Goal: Task Accomplishment & Management: Complete application form

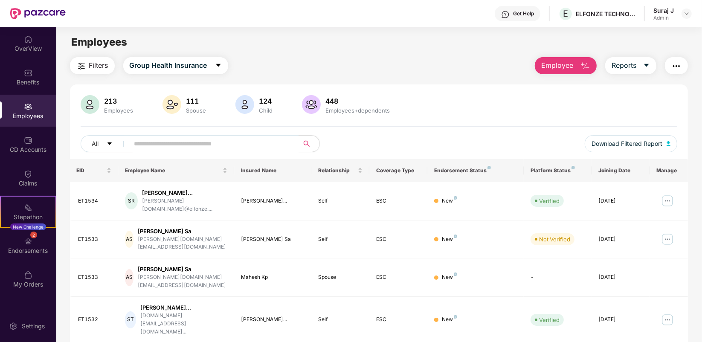
click at [568, 68] on span "Employee" at bounding box center [557, 65] width 32 height 11
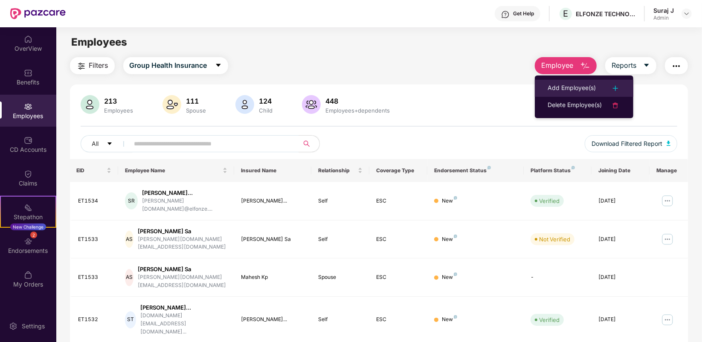
click at [572, 82] on li "Add Employee(s)" at bounding box center [584, 88] width 99 height 17
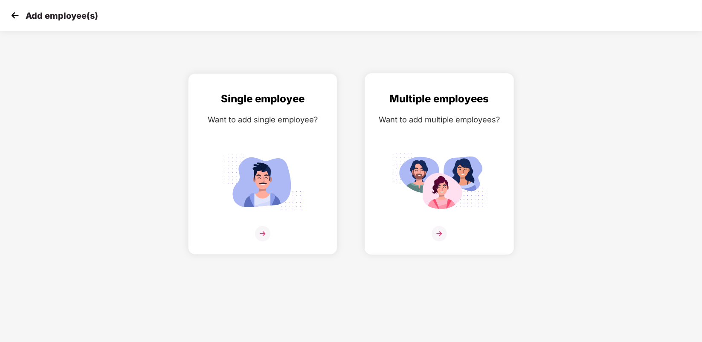
click at [441, 229] on img at bounding box center [439, 233] width 15 height 15
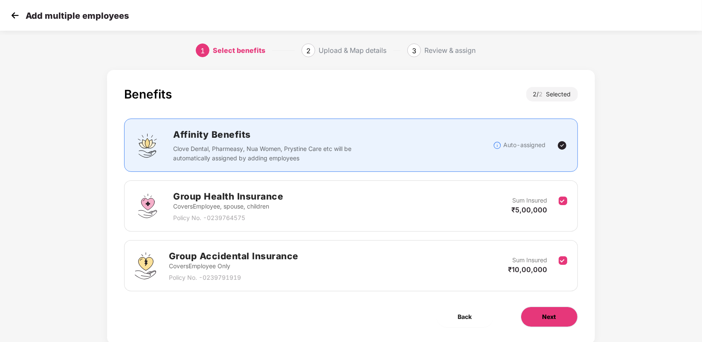
click at [566, 320] on button "Next" at bounding box center [549, 317] width 57 height 20
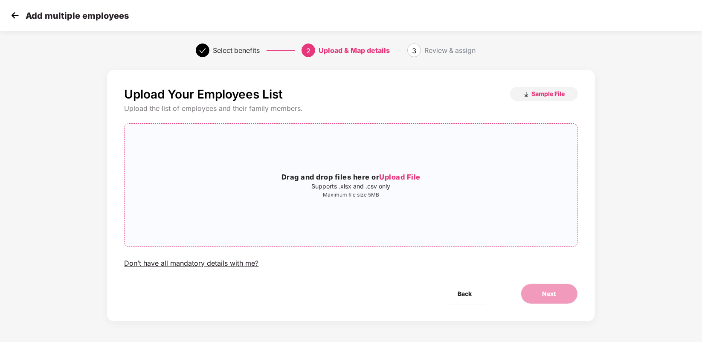
click at [368, 180] on h3 "Drag and drop files here or Upload File" at bounding box center [351, 177] width 453 height 11
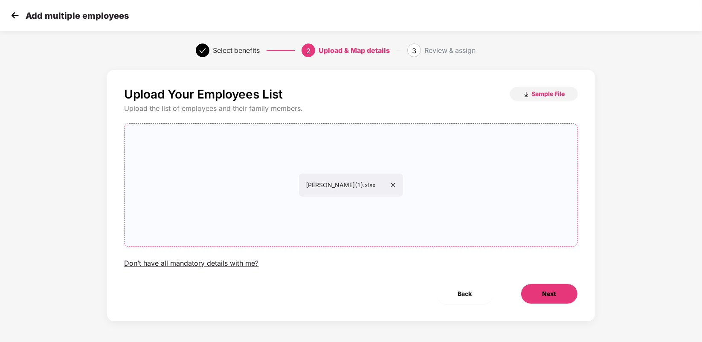
click at [543, 290] on span "Next" at bounding box center [550, 293] width 14 height 9
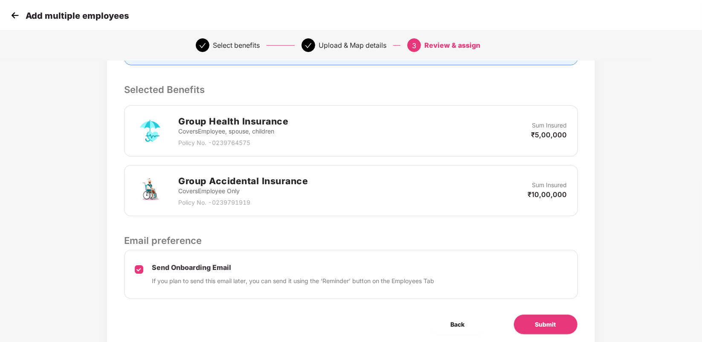
scroll to position [194, 0]
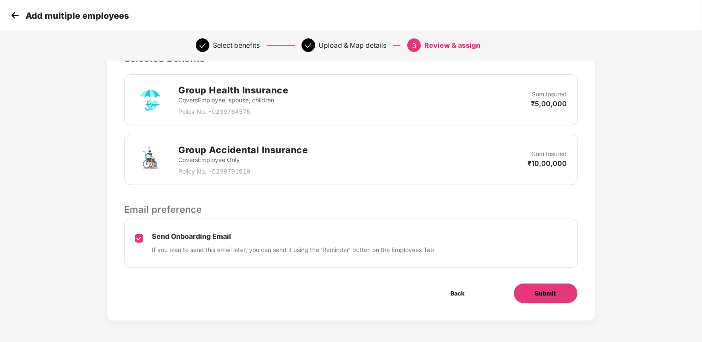
click at [530, 291] on button "Submit" at bounding box center [546, 293] width 64 height 20
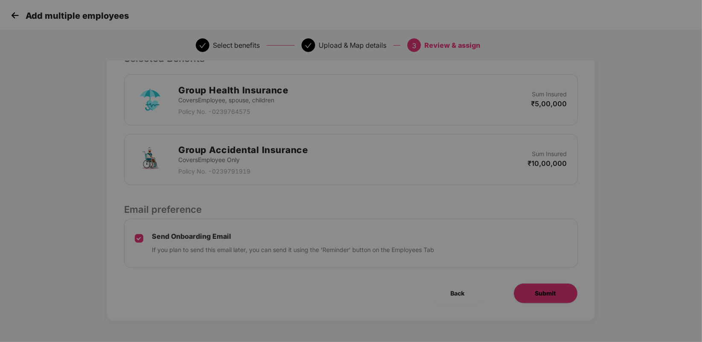
scroll to position [0, 0]
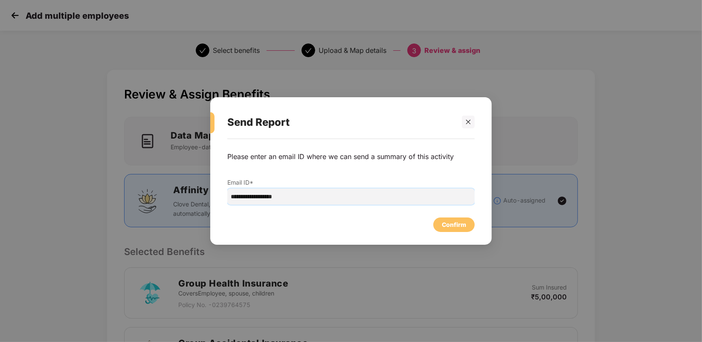
click at [249, 195] on input "**********" at bounding box center [350, 197] width 247 height 16
type input "**********"
click at [458, 227] on div "Confirm" at bounding box center [454, 224] width 24 height 9
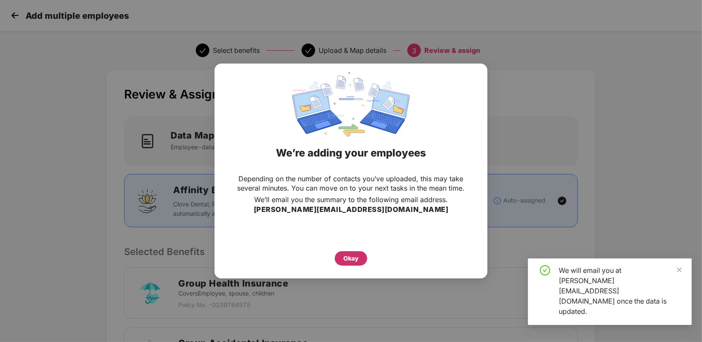
click at [363, 256] on div "Okay" at bounding box center [351, 258] width 32 height 15
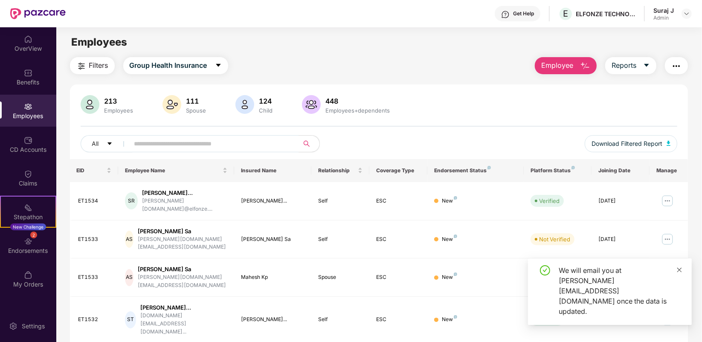
click at [677, 272] on icon "close" at bounding box center [679, 269] width 5 height 5
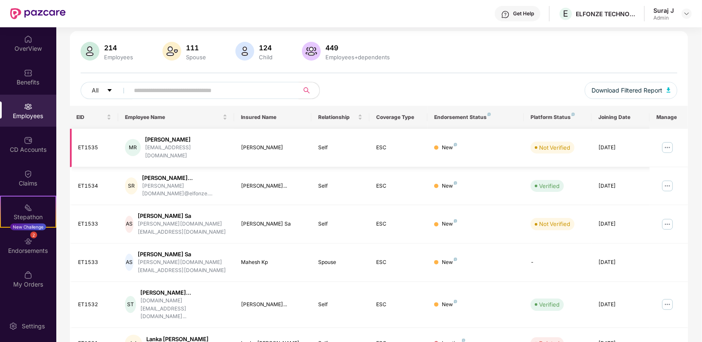
scroll to position [23, 0]
